Goal: Task Accomplishment & Management: Complete application form

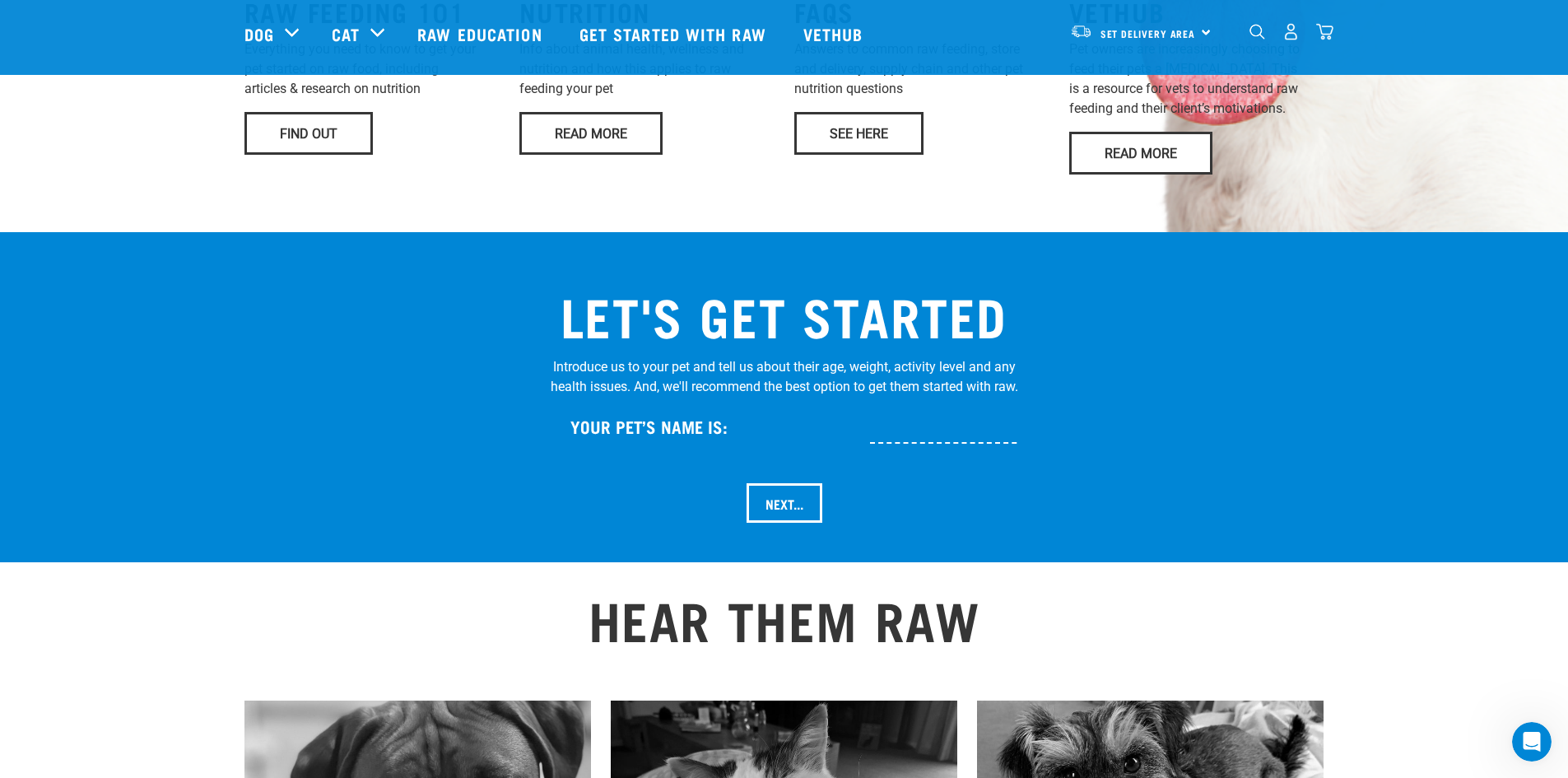
scroll to position [1284, 0]
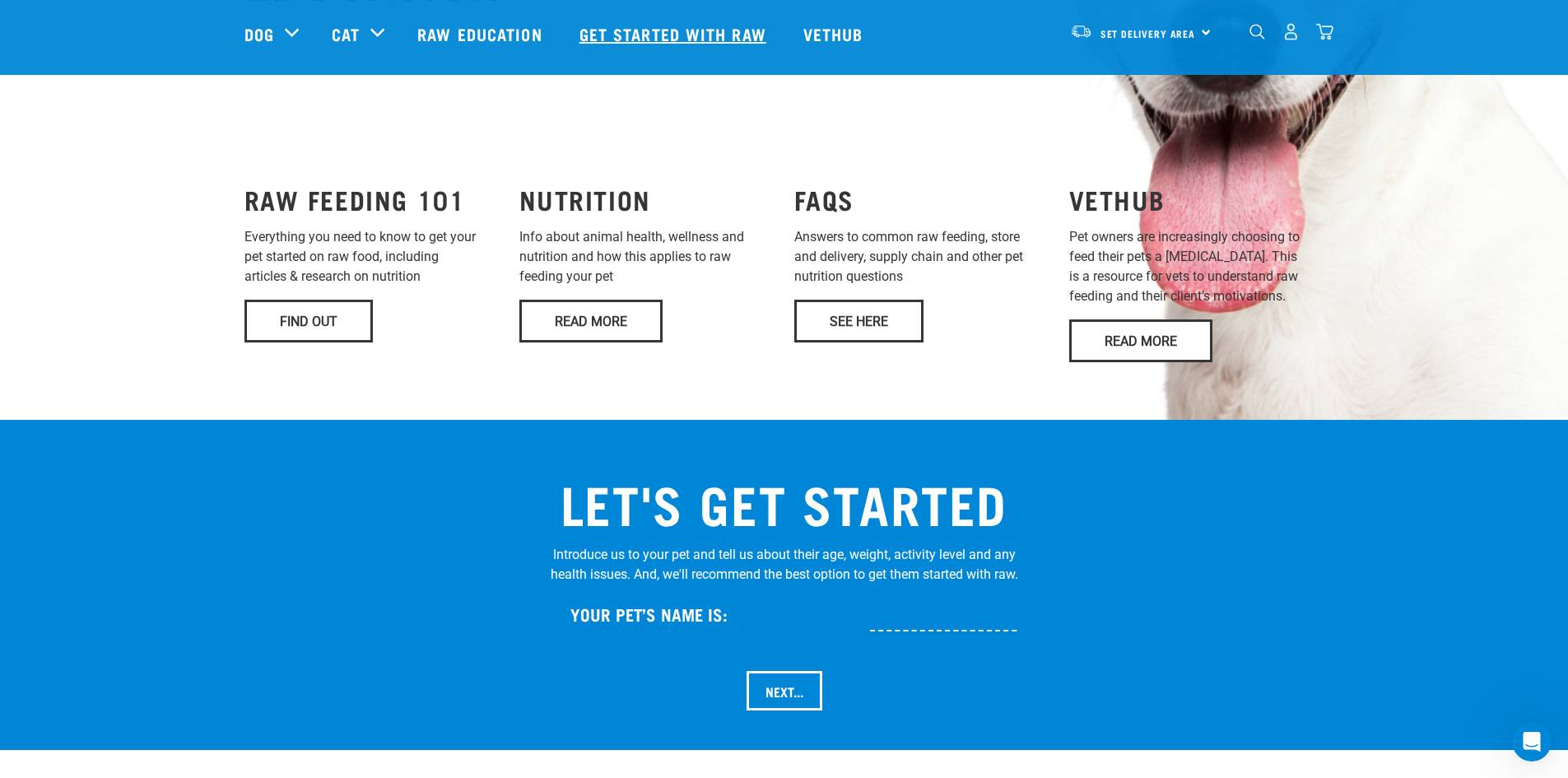
click at [721, 33] on link "Get started with Raw" at bounding box center [674, 33] width 223 height 65
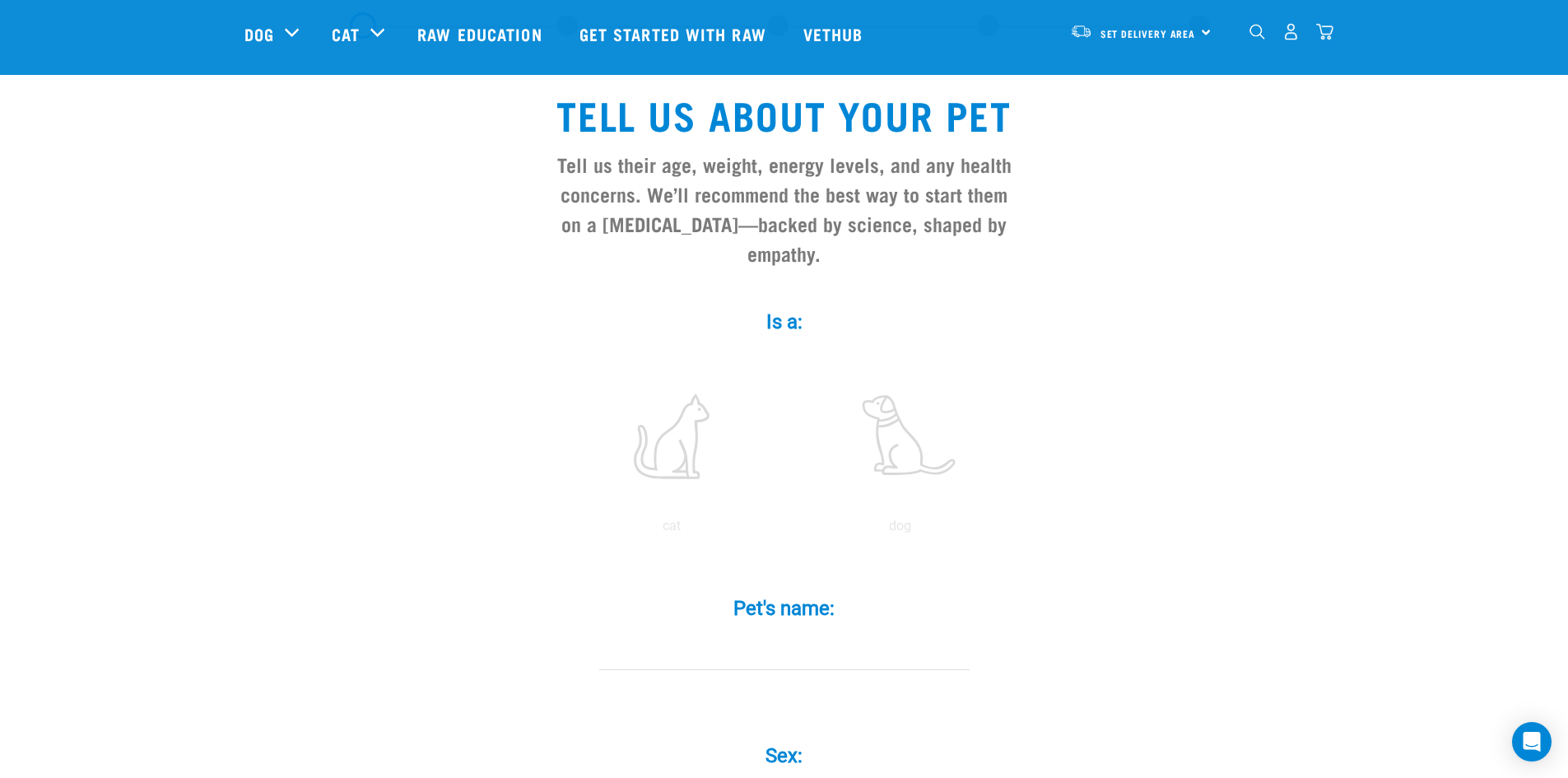
scroll to position [165, 0]
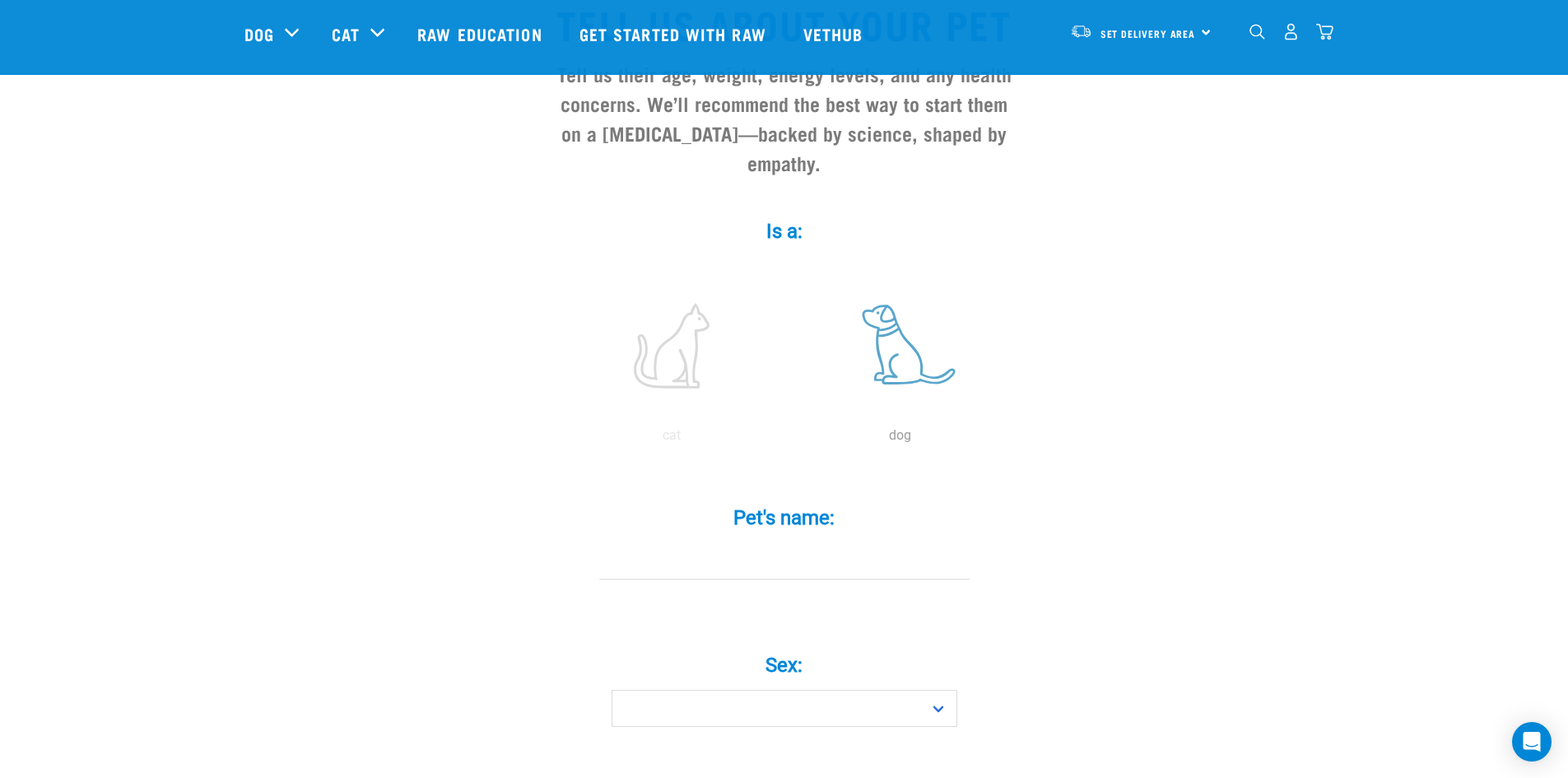
click at [877, 299] on label at bounding box center [901, 346] width 222 height 140
click at [786, 440] on input "radio" at bounding box center [786, 440] width 0 height 0
click at [807, 543] on input "Pet's name: *" at bounding box center [784, 561] width 371 height 37
type input "[PERSON_NAME]"
click at [922, 693] on select "Boy Girl" at bounding box center [784, 709] width 345 height 37
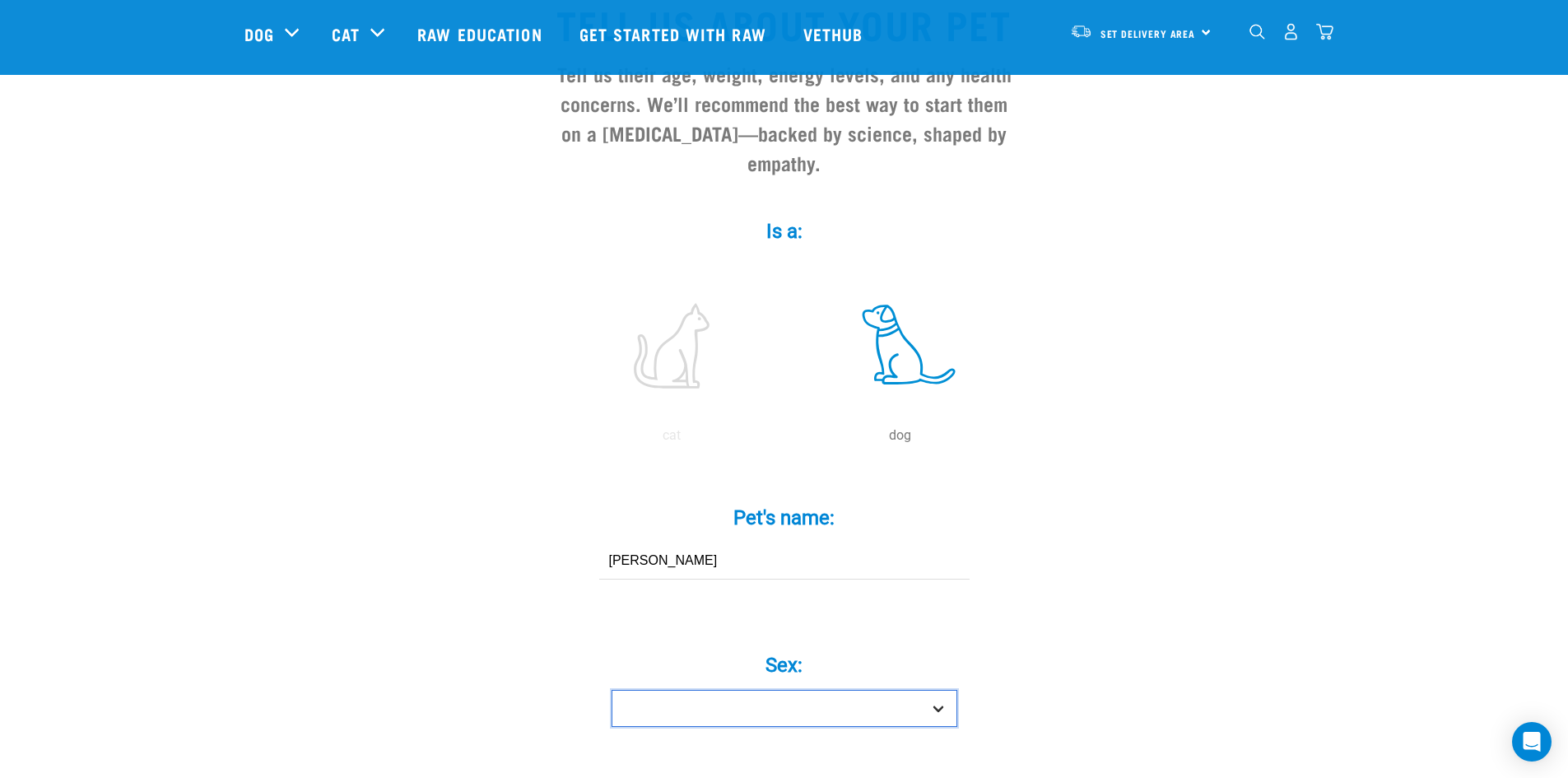
scroll to position [412, 0]
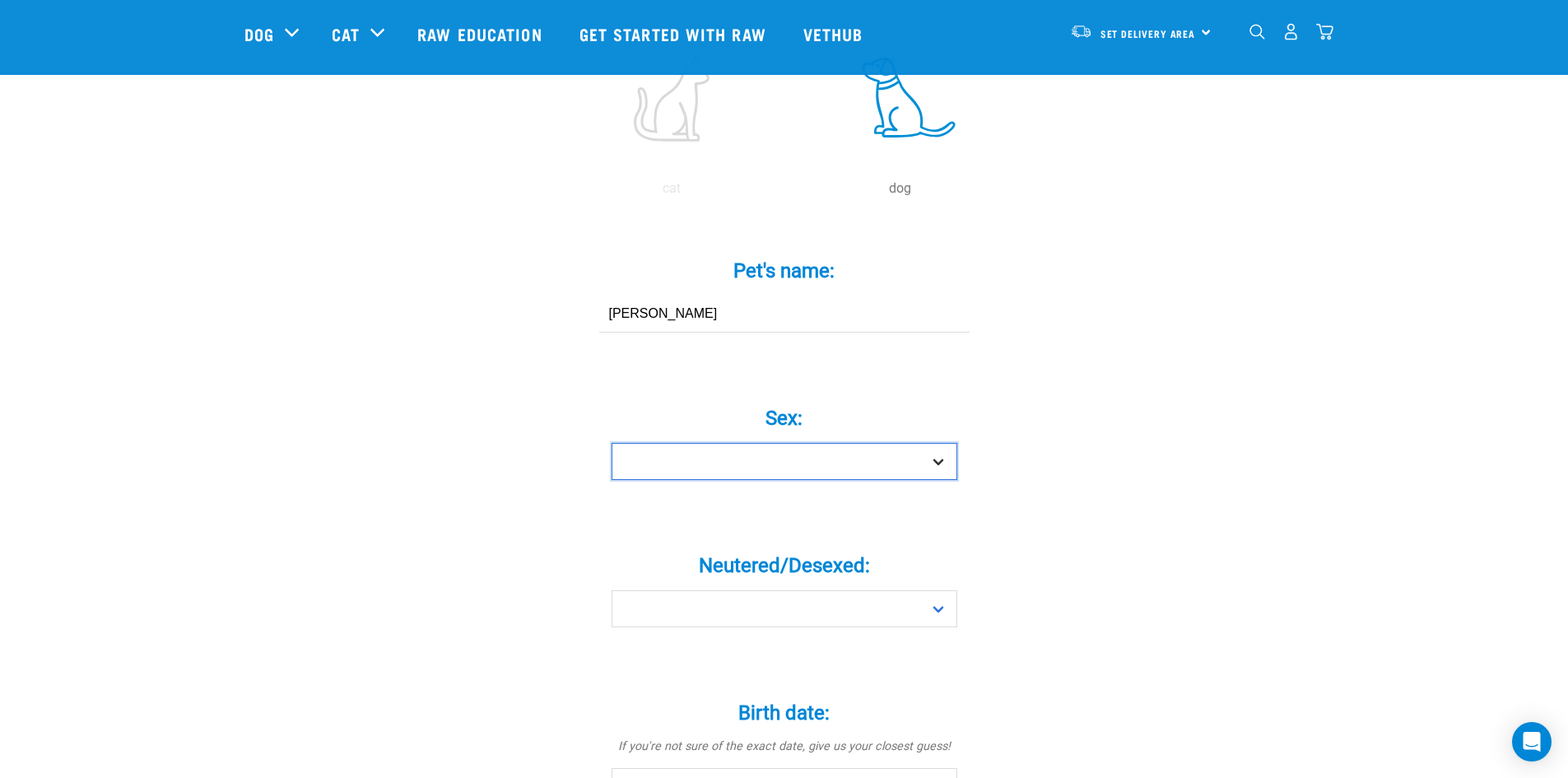
click at [695, 443] on select "Boy Girl" at bounding box center [784, 462] width 345 height 37
select select "boy"
click at [612, 443] on select "Boy Girl" at bounding box center [784, 462] width 345 height 37
click at [696, 558] on div "Neutered/Desexed: * Yes No" at bounding box center [784, 579] width 494 height 97
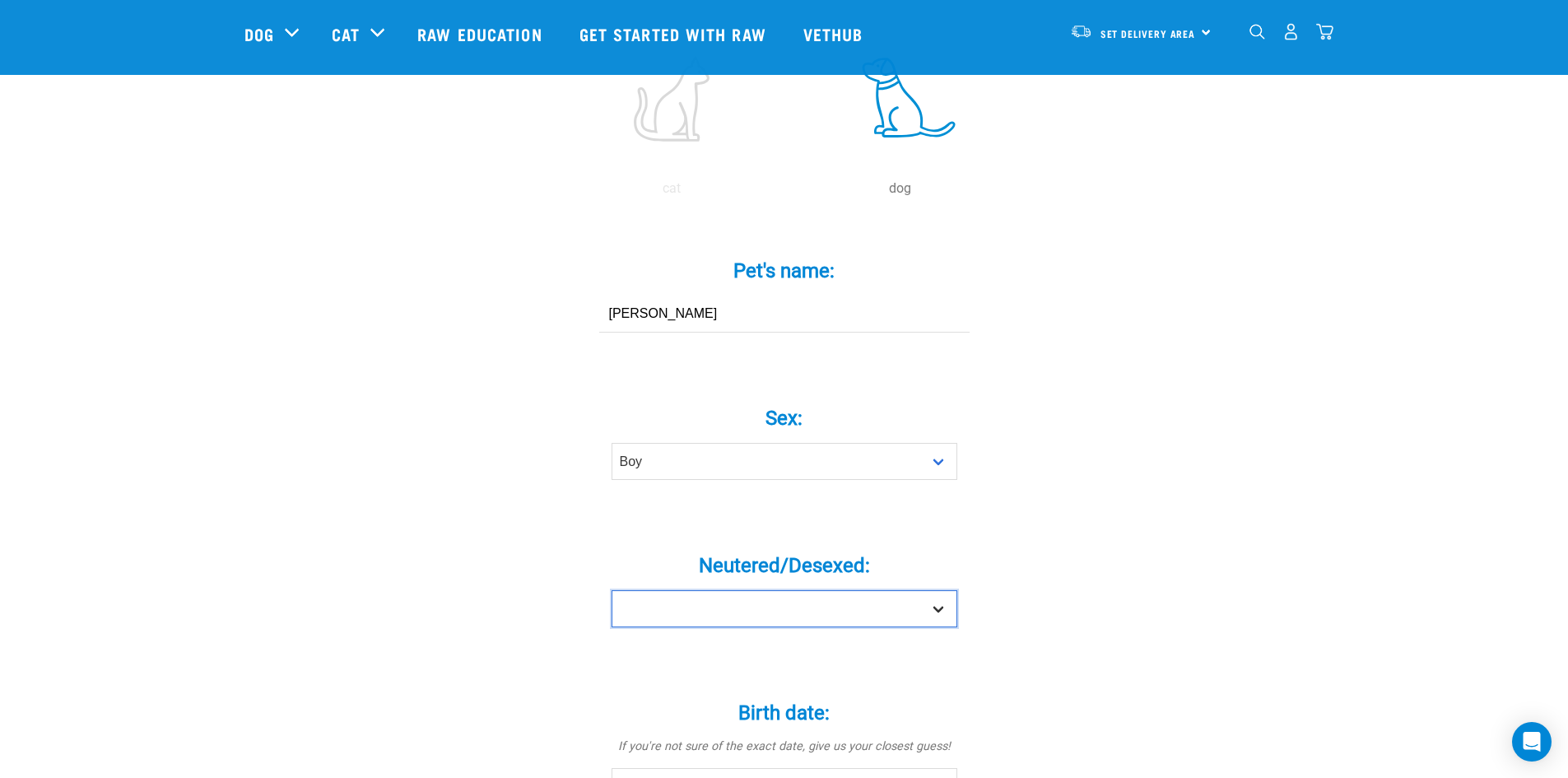
click at [695, 591] on select "Yes No" at bounding box center [784, 609] width 345 height 37
select select "yes"
click at [612, 591] on select "Yes No" at bounding box center [784, 609] width 345 height 37
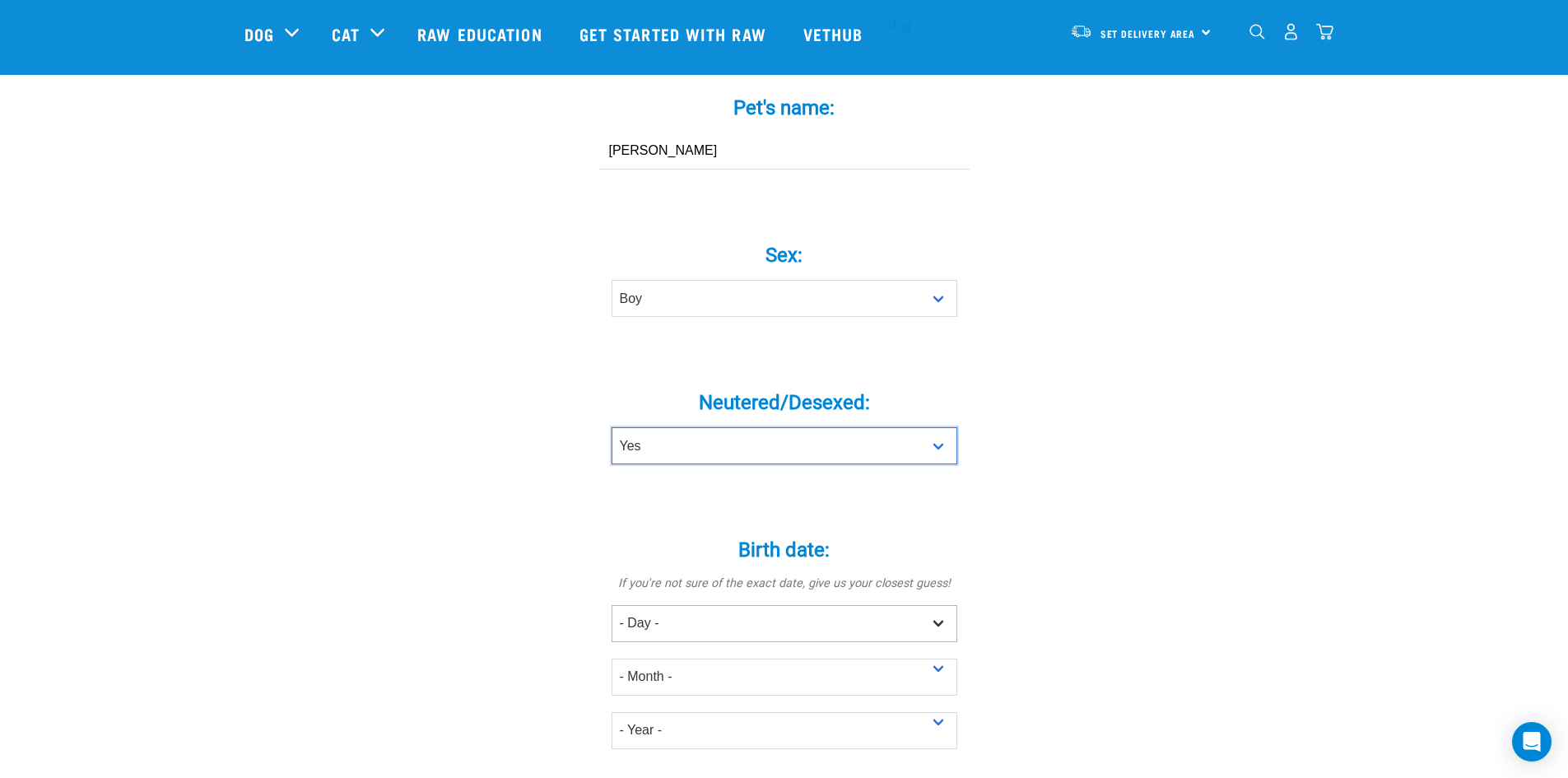
scroll to position [577, 0]
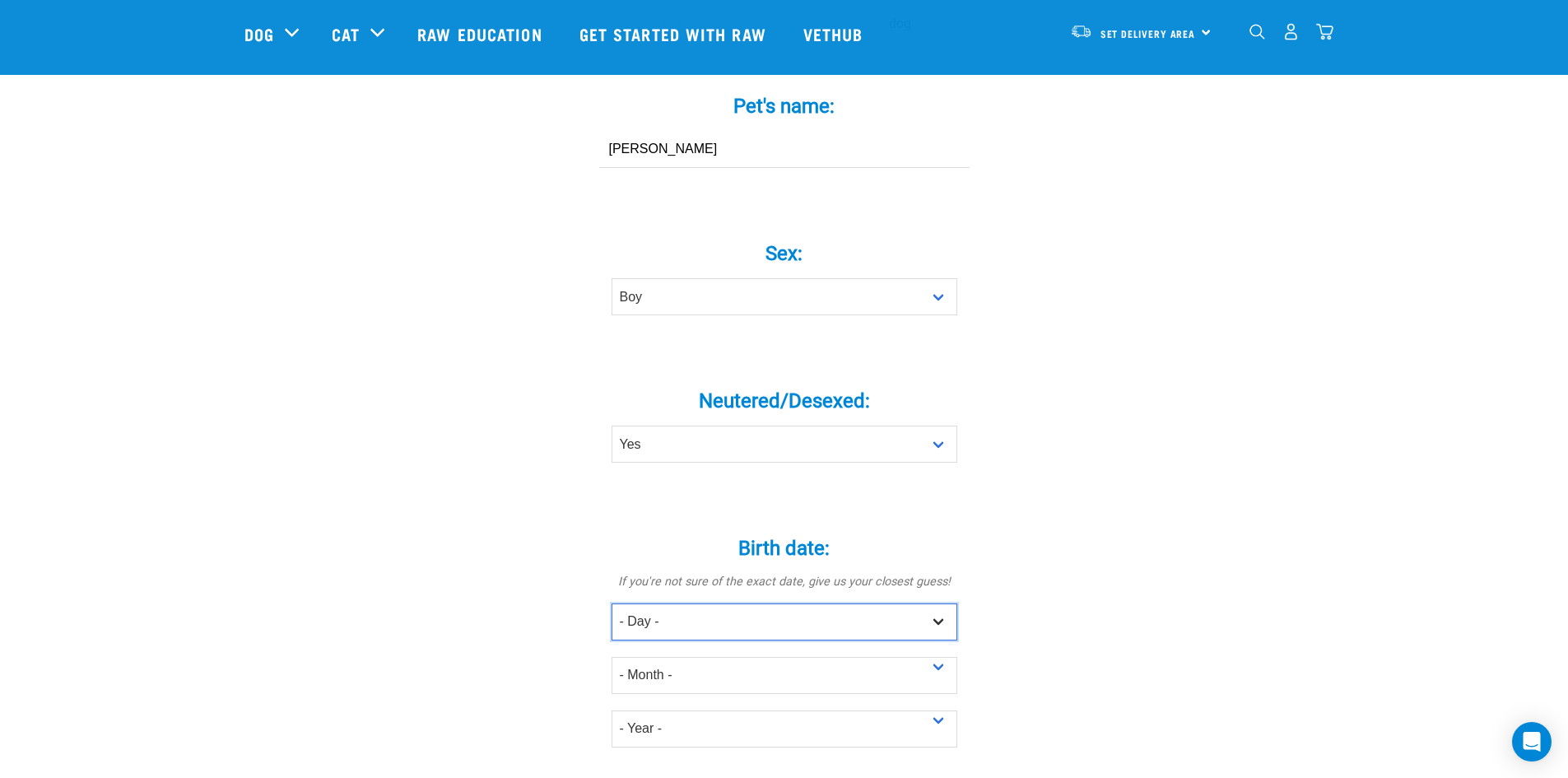
click at [714, 603] on select "- Day - 1 2 3 4 5 6 7 8 9 10 11 12 13 14 15 16 17 18 19 20 21 22 23 24 25 26 27" at bounding box center [784, 622] width 345 height 37
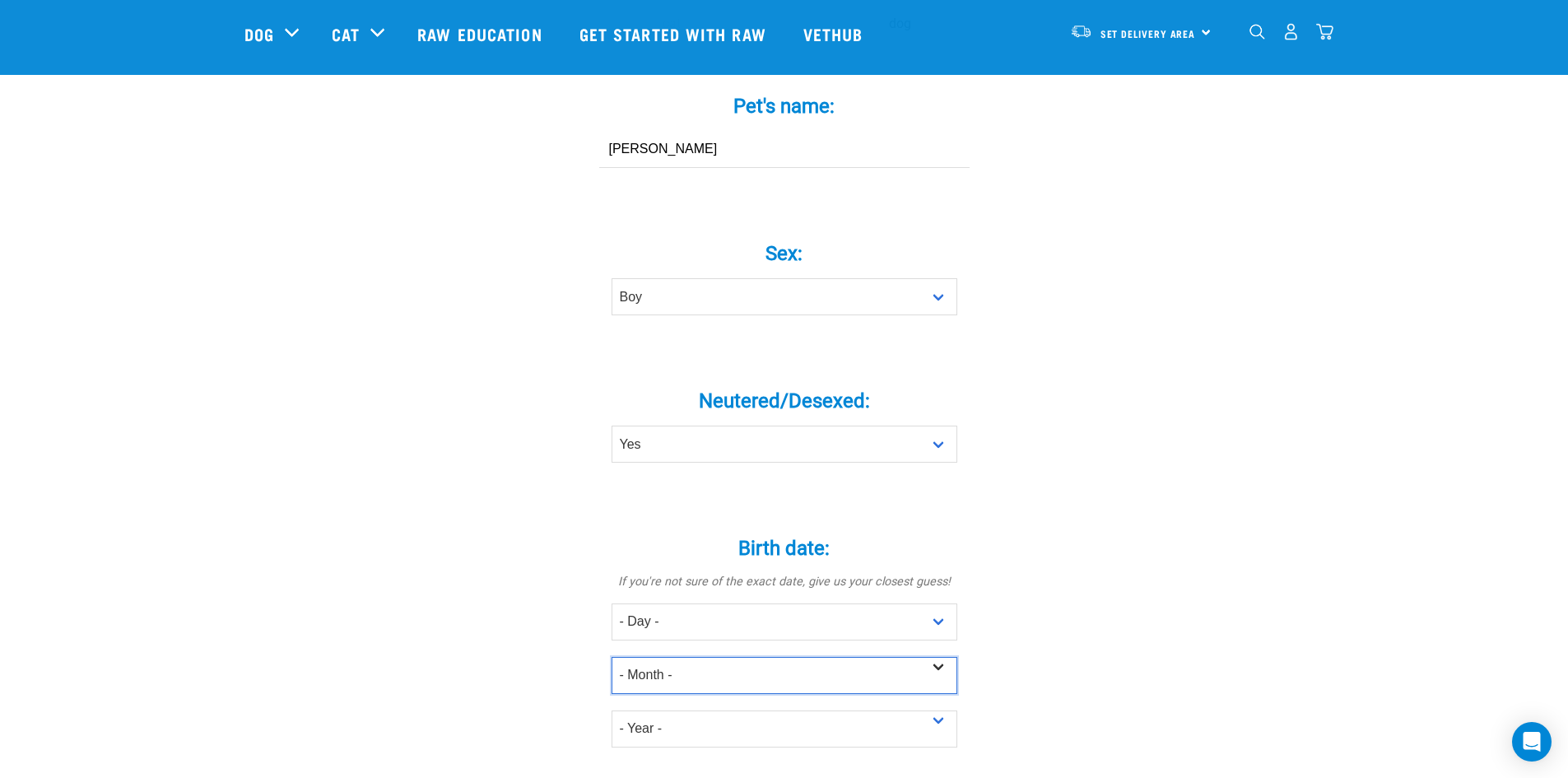
click at [721, 657] on select "- Month - January February March April May June July August September October N…" at bounding box center [784, 676] width 345 height 37
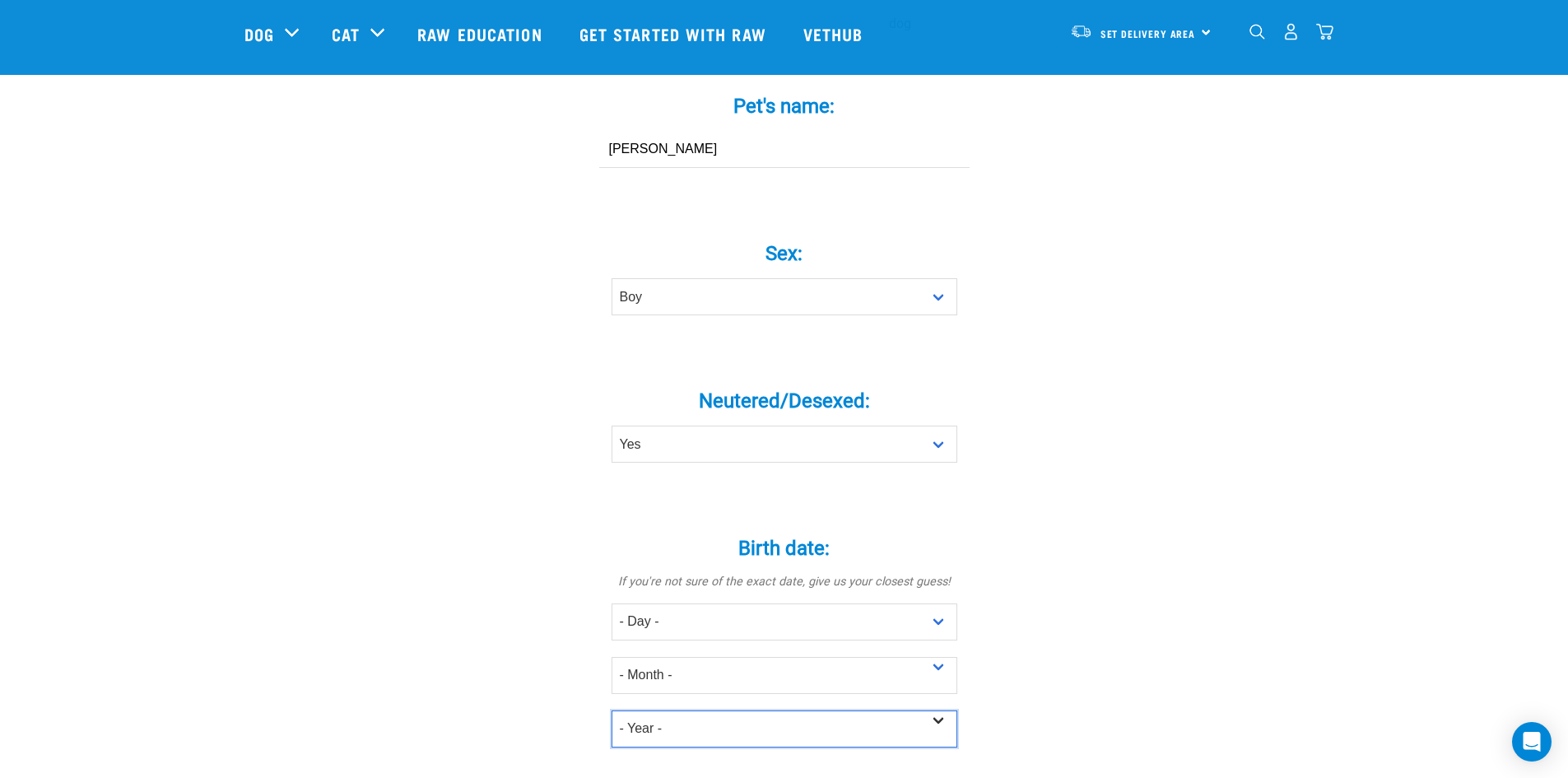
click at [638, 711] on select "- Year - 2025 2024 2023 2022 2021 2020 2019 2018 2017 2016 2015 2014 2013 2012" at bounding box center [784, 729] width 345 height 37
select select "2021"
click at [612, 711] on select "- Year - 2025 2024 2023 2022 2021 2020 2019 2018 2017 2016 2015 2014 2013 2012" at bounding box center [784, 729] width 345 height 37
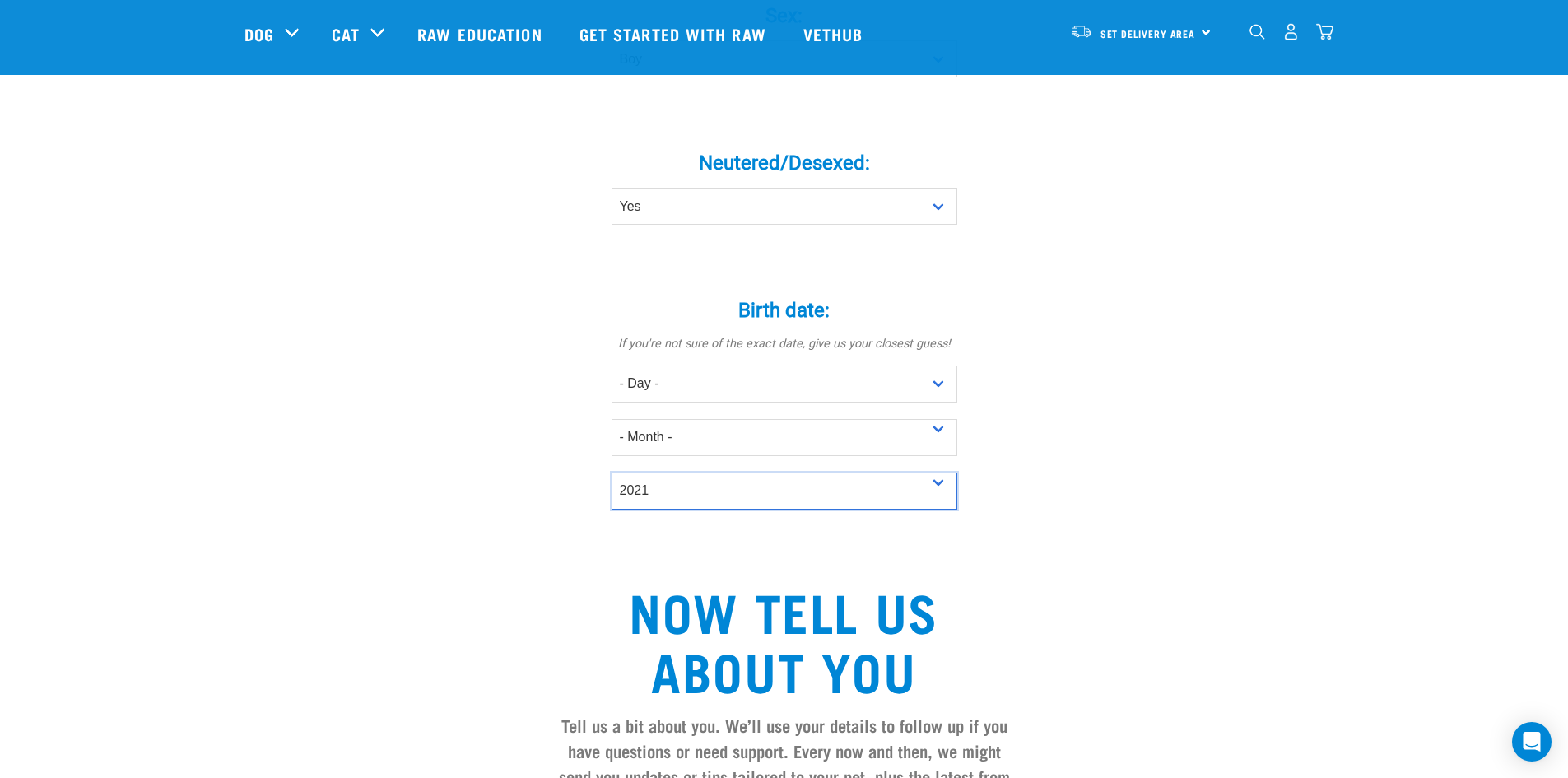
scroll to position [824, 0]
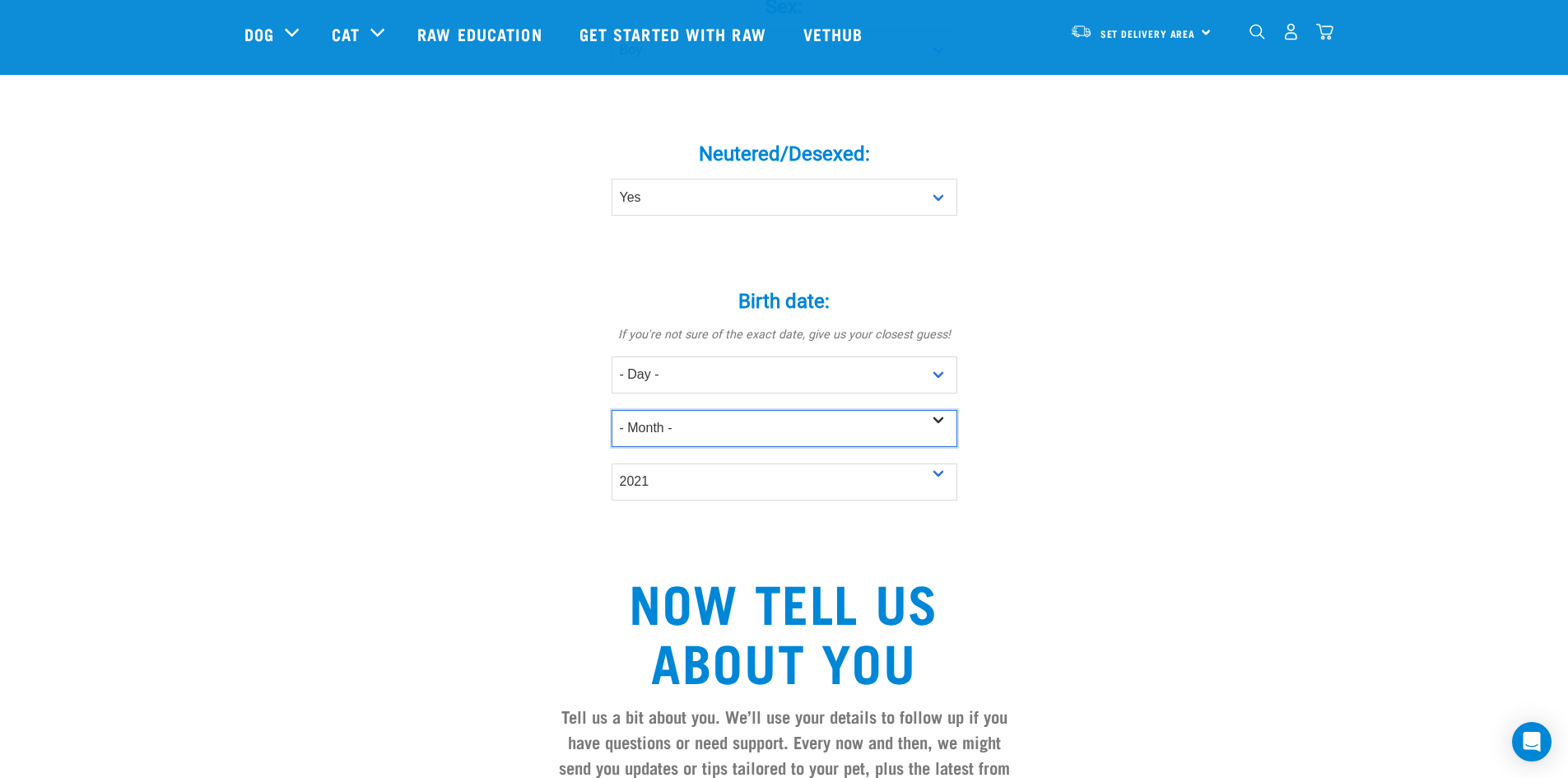
click at [660, 410] on select "- Month - January February March April May June July August September October N…" at bounding box center [784, 429] width 345 height 37
select select "February"
click at [612, 410] on select "- Month - January February March April May June July August September October N…" at bounding box center [784, 429] width 345 height 37
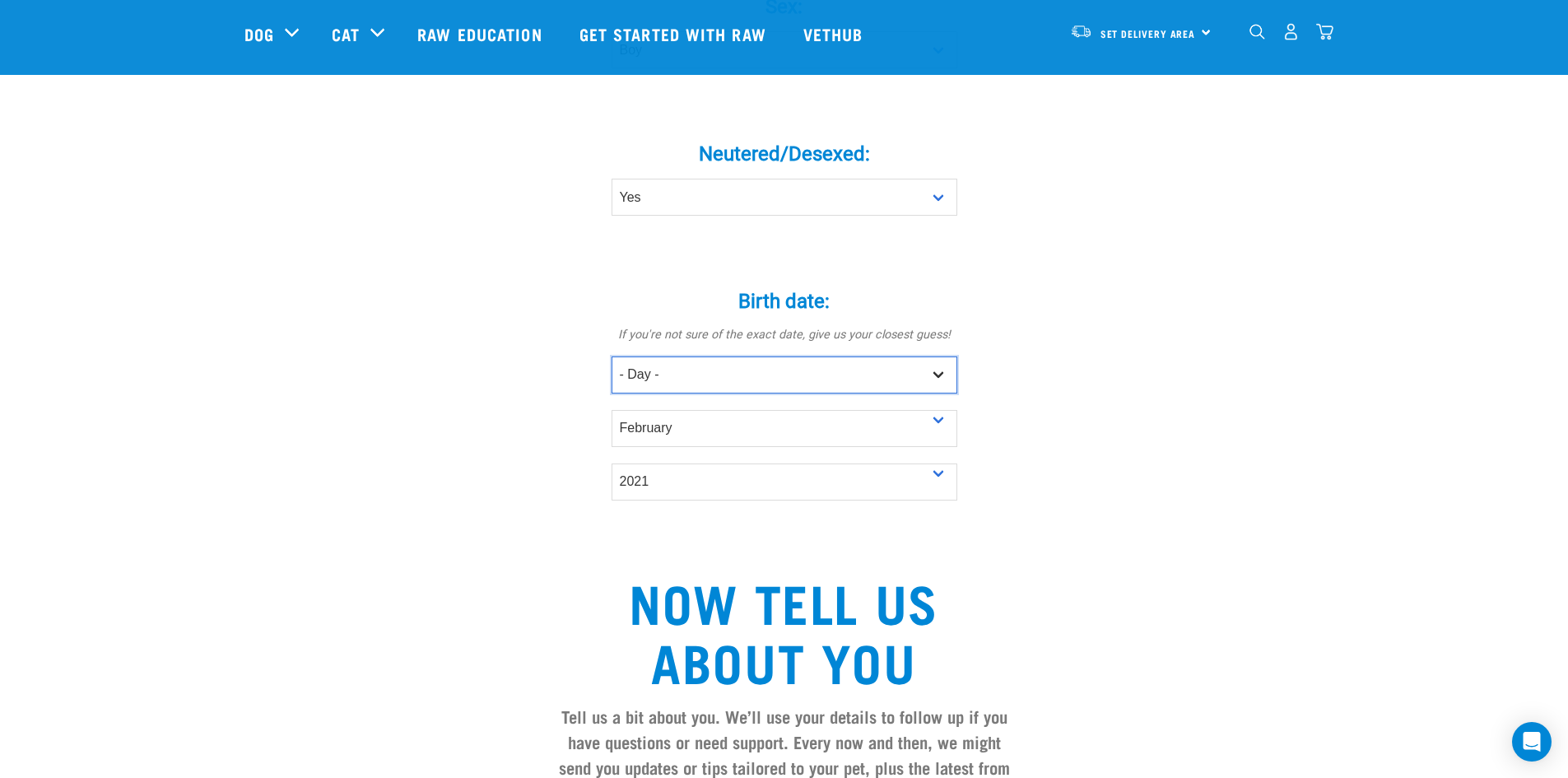
drag, startPoint x: 717, startPoint y: 329, endPoint x: 709, endPoint y: 334, distance: 9.4
click at [717, 356] on select "- Day - 1 2 3 4 5 6 7 8 9 10 11 12 13 14 15 16 17 18 19 20 21 22 23 24 25 26 27" at bounding box center [784, 375] width 345 height 37
select select "1"
click at [612, 356] on select "- Day - 1 2 3 4 5 6 7 8 9 10 11 12 13 14 15 16 17 18 19 20 21 22 23 24 25 26 27" at bounding box center [784, 375] width 345 height 37
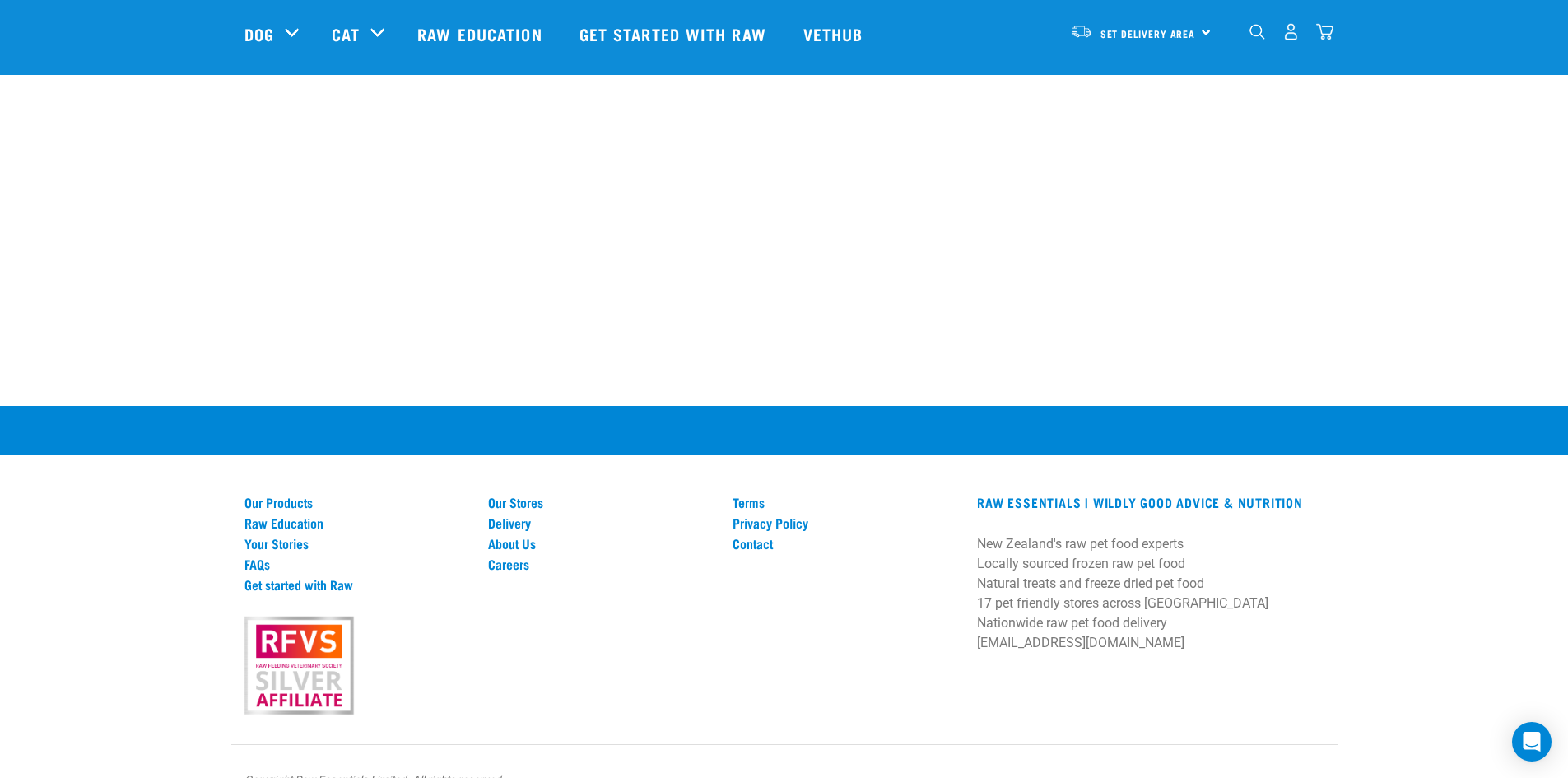
scroll to position [2282, 0]
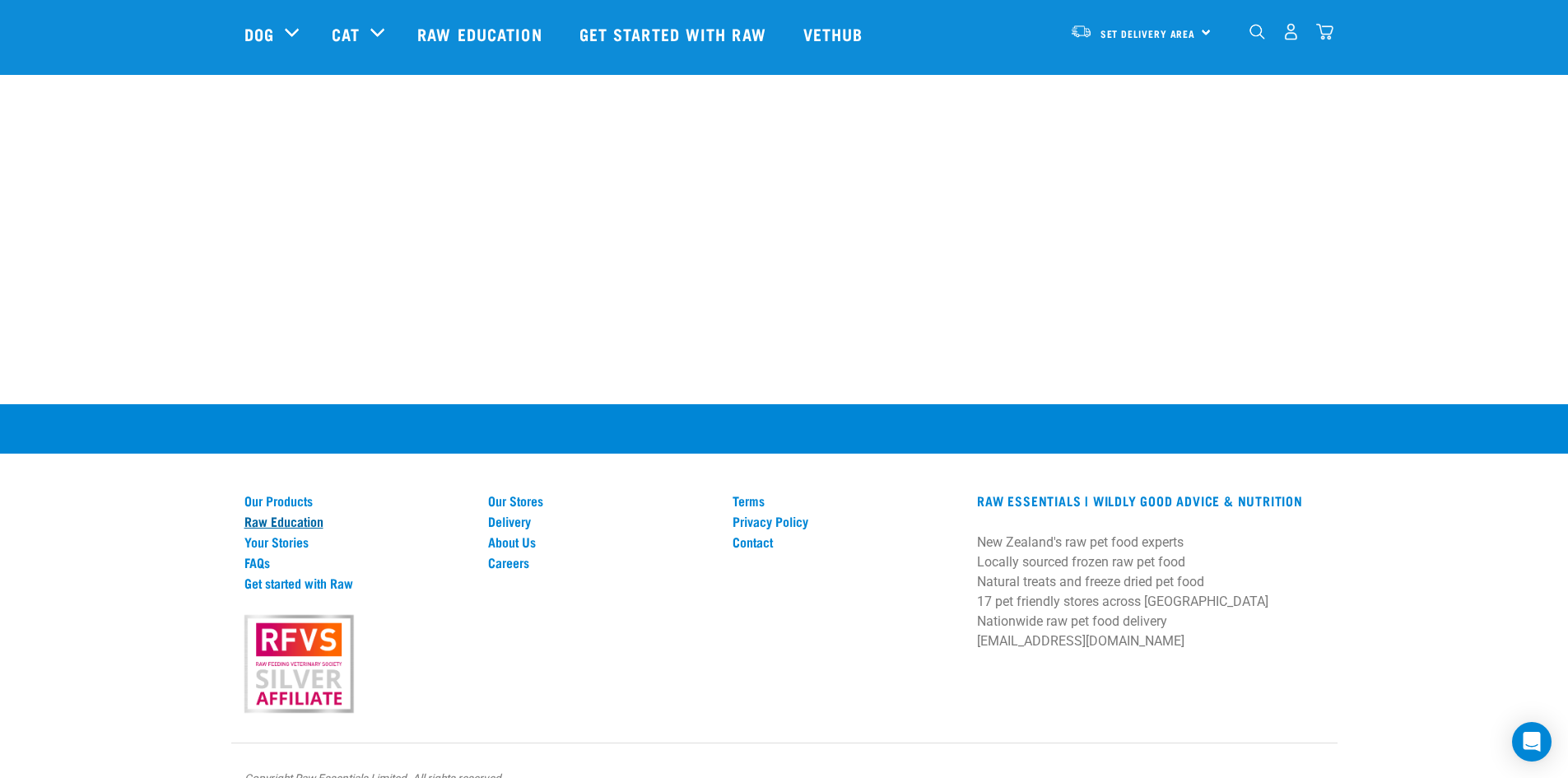
click at [276, 513] on link "Raw Education" at bounding box center [357, 520] width 224 height 15
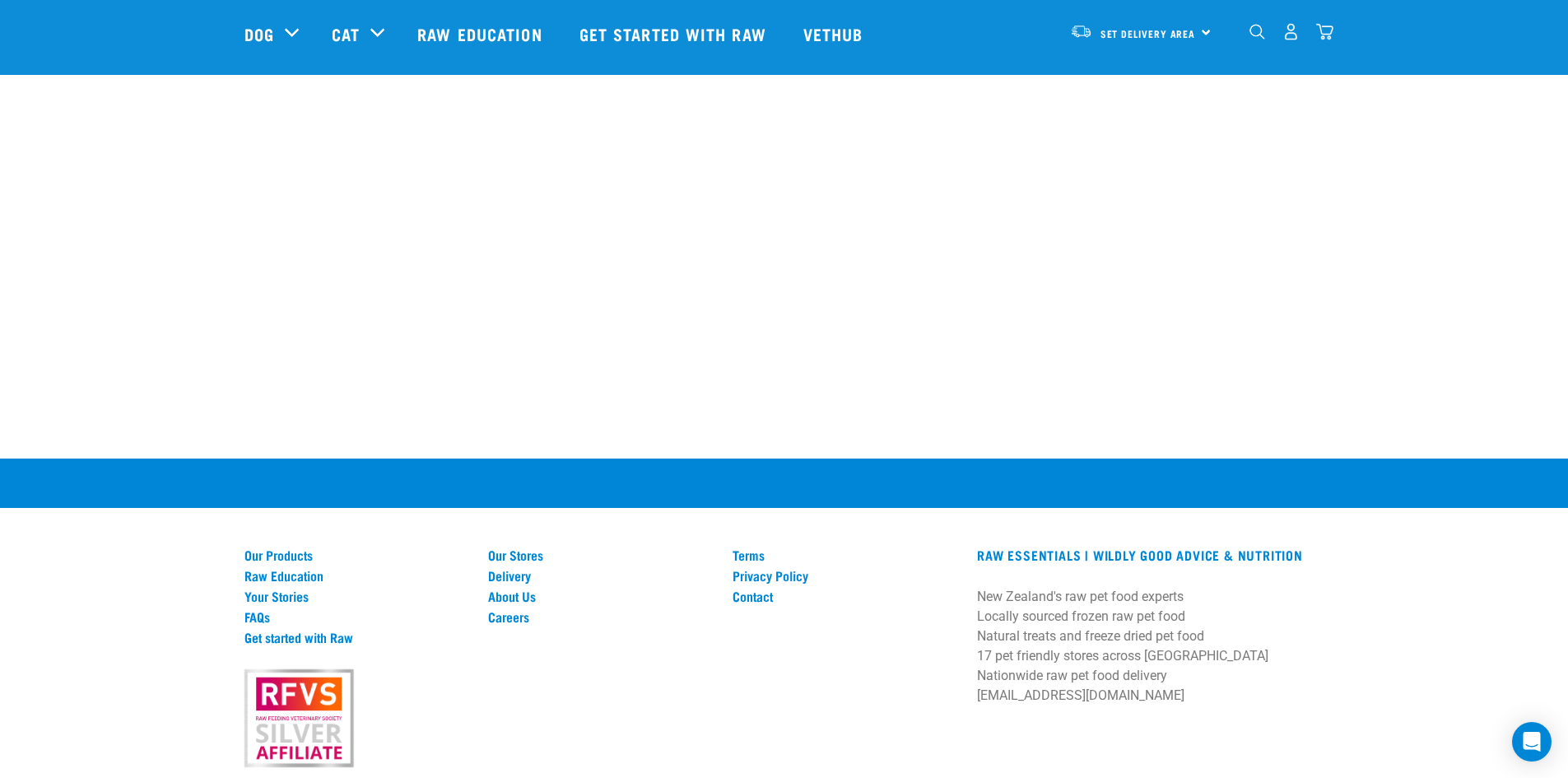
scroll to position [1310, 0]
